Goal: Register for event/course

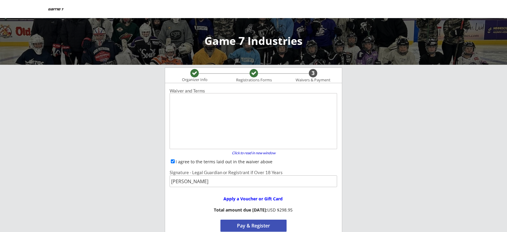
scroll to position [67, 0]
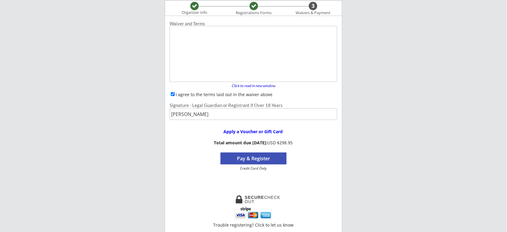
click at [242, 158] on button "Pay & Register" at bounding box center [253, 158] width 66 height 12
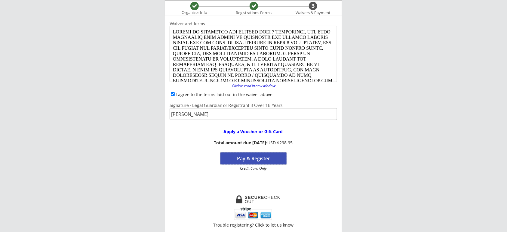
scroll to position [0, 0]
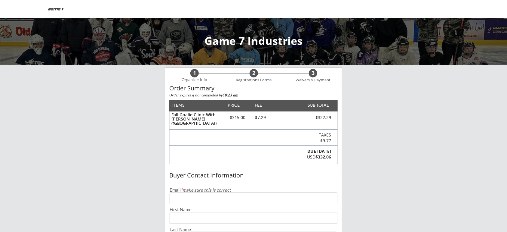
click at [238, 123] on div "Fall Goalie Clinic With [PERSON_NAME] (Mankato) Goalie $315.00 $7.29 $322.29" at bounding box center [254, 120] width 168 height 18
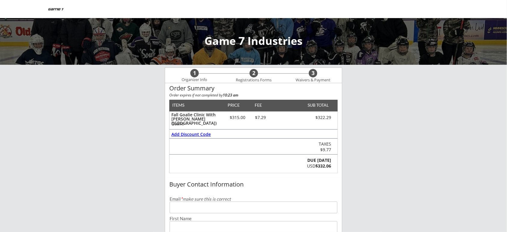
click at [203, 134] on div "Add Discount Code" at bounding box center [191, 134] width 40 height 4
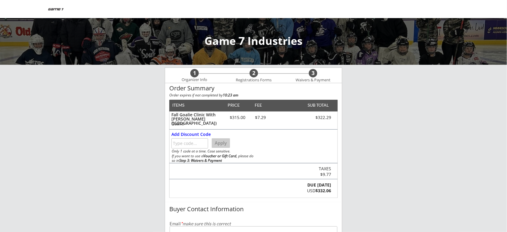
click at [188, 146] on input "input" at bounding box center [189, 143] width 37 height 10
type input "[PERSON_NAME]"
click at [222, 142] on button "Apply" at bounding box center [221, 143] width 18 height 10
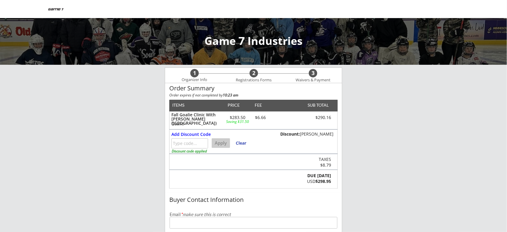
scroll to position [167, 0]
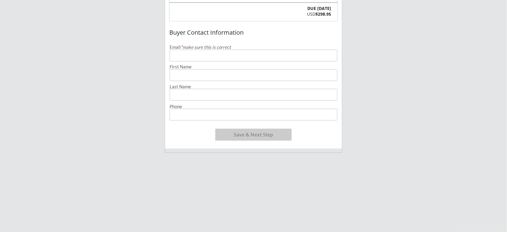
click at [226, 56] on input "email" at bounding box center [254, 56] width 168 height 12
type input "[EMAIL_ADDRESS][DOMAIN_NAME]"
type input "[PERSON_NAME]"
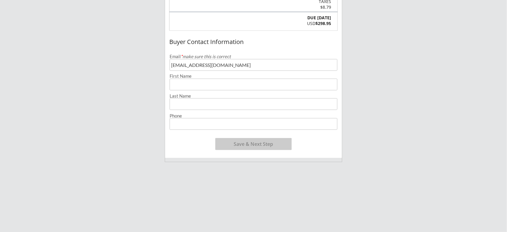
scroll to position [159, 0]
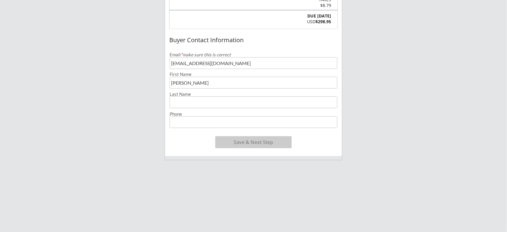
type input "[PERSON_NAME]"
type input "[PHONE_NUMBER]"
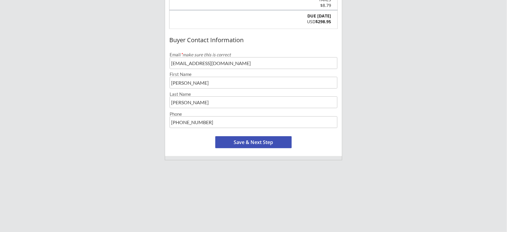
click at [248, 143] on button "Save & Next Step" at bounding box center [253, 142] width 76 height 12
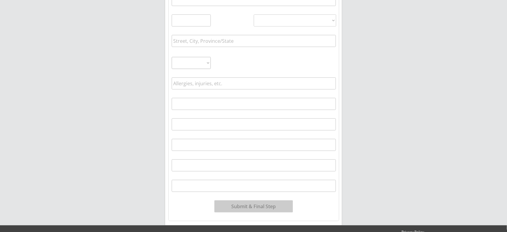
scroll to position [61, 0]
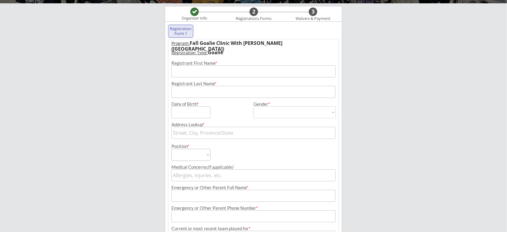
click at [210, 71] on input "input" at bounding box center [253, 71] width 164 height 12
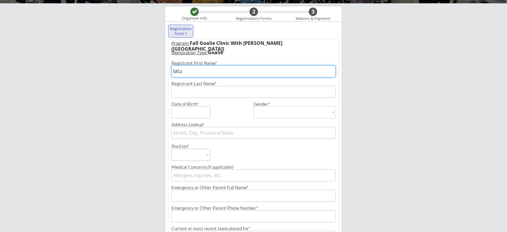
type input "Mila"
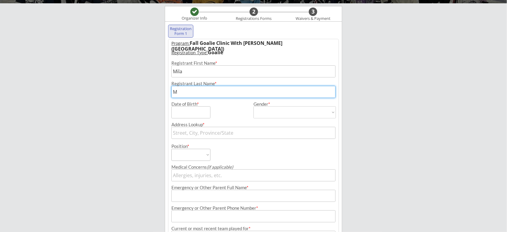
type input "[PERSON_NAME]"
type input "[STREET_ADDRESS]"
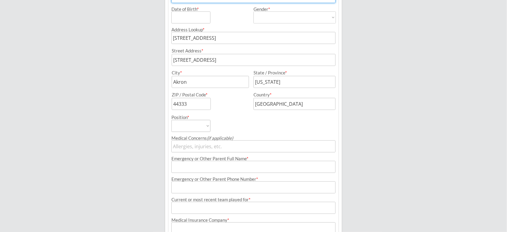
scroll to position [157, 0]
click at [193, 80] on input "input" at bounding box center [210, 81] width 77 height 12
type input "A"
type input "[GEOGRAPHIC_DATA]"
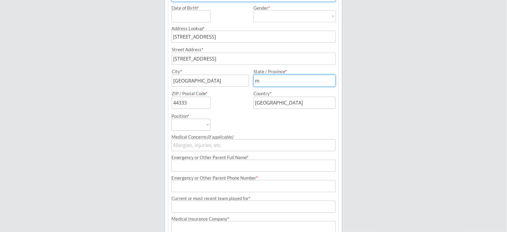
type input "[US_STATE]"
click at [181, 105] on input "input" at bounding box center [191, 103] width 39 height 12
type input "4"
type input "56003"
select select ""Goalie""
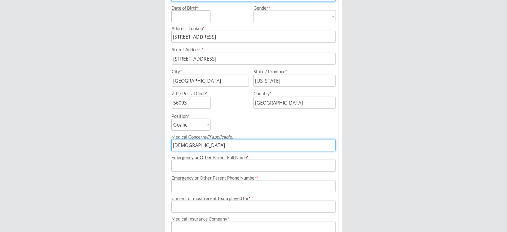
type input "[DEMOGRAPHIC_DATA]"
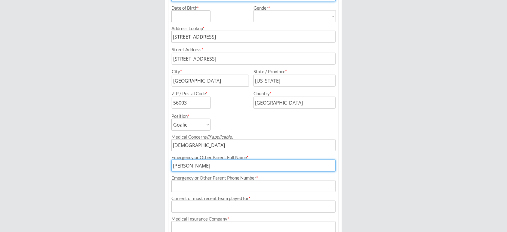
type input "[PERSON_NAME]"
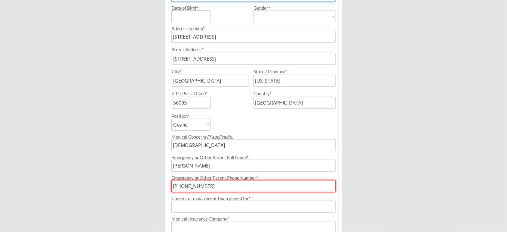
type input "[PHONE_NUMBER]"
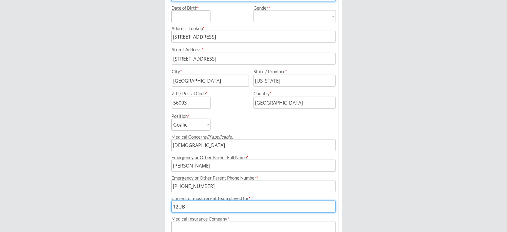
type input "12UB"
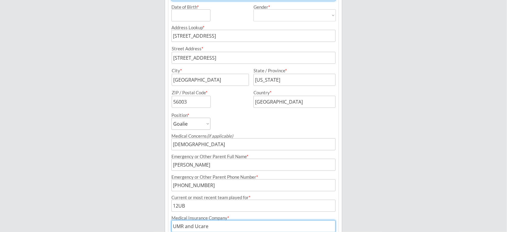
type input "UMR and Ucare"
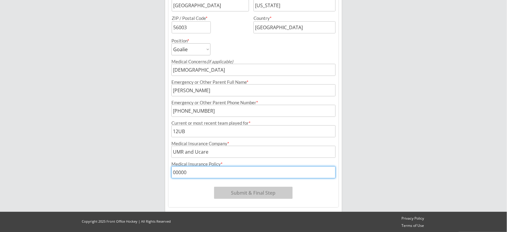
type input "00000"
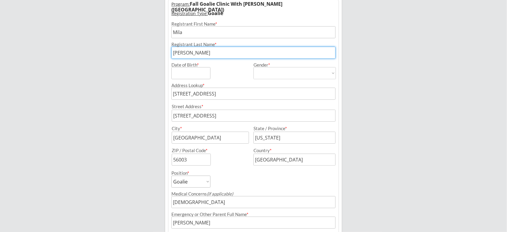
scroll to position [100, 0]
click at [181, 70] on input "input" at bounding box center [190, 73] width 39 height 12
type input "[DATE]"
select select ""[DEMOGRAPHIC_DATA]""
type input "[DEMOGRAPHIC_DATA]"
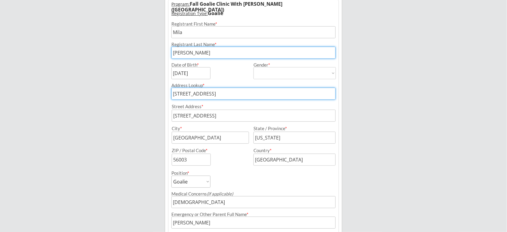
scroll to position [232, 0]
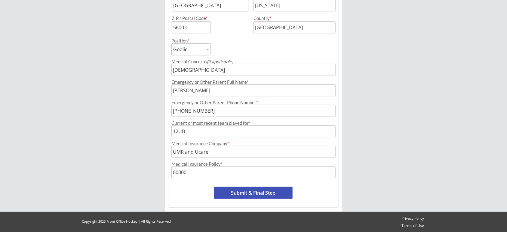
click at [261, 192] on button "Submit & Final Step" at bounding box center [253, 192] width 78 height 12
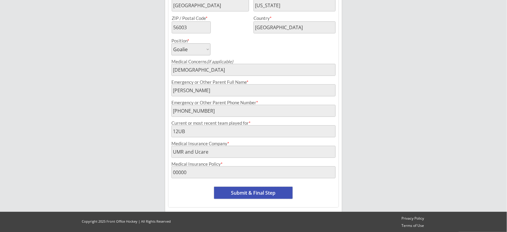
click at [246, 192] on button "Submit & Final Step" at bounding box center [253, 192] width 78 height 12
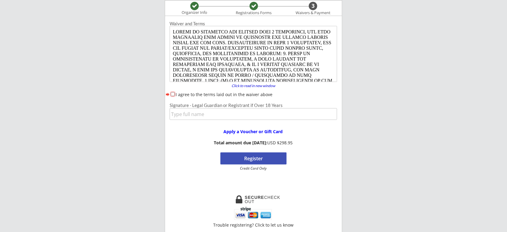
scroll to position [0, 0]
click at [173, 93] on input "I agree to the terms laid out in the waiver above" at bounding box center [173, 94] width 4 height 4
checkbox input "true"
click at [180, 116] on input "input" at bounding box center [253, 114] width 167 height 12
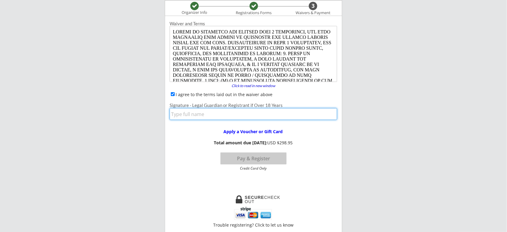
type input "[PERSON_NAME]"
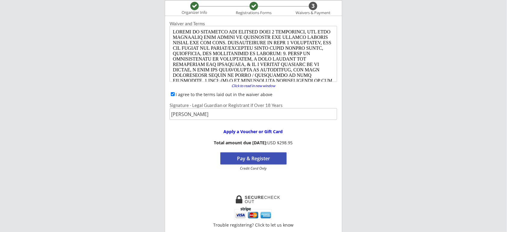
click at [257, 157] on button "Pay & Register" at bounding box center [253, 158] width 66 height 12
